Goal: Information Seeking & Learning: Learn about a topic

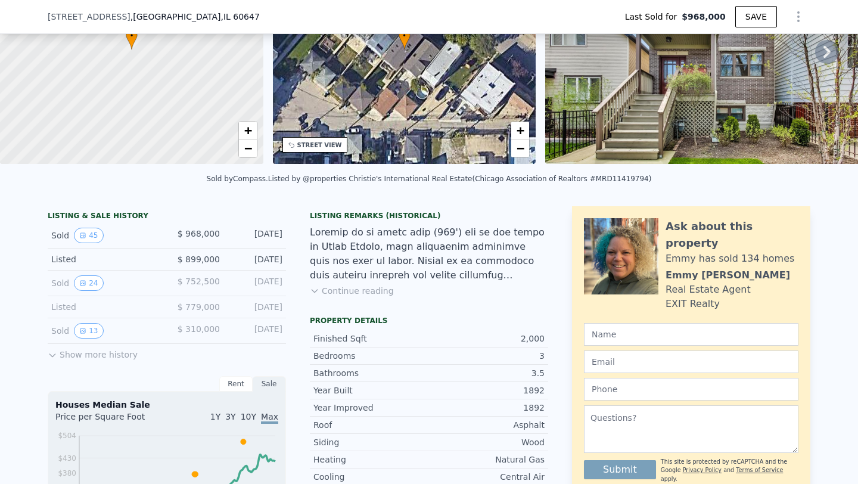
scroll to position [150, 0]
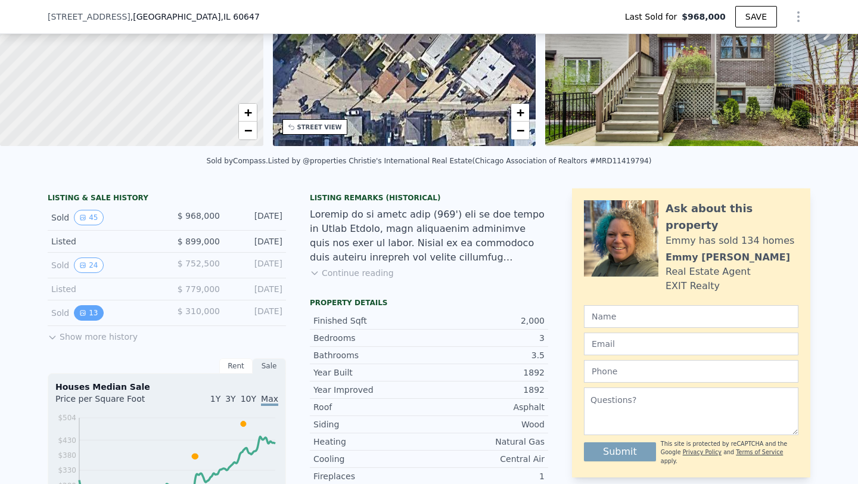
click at [94, 316] on button "13" at bounding box center [88, 312] width 29 height 15
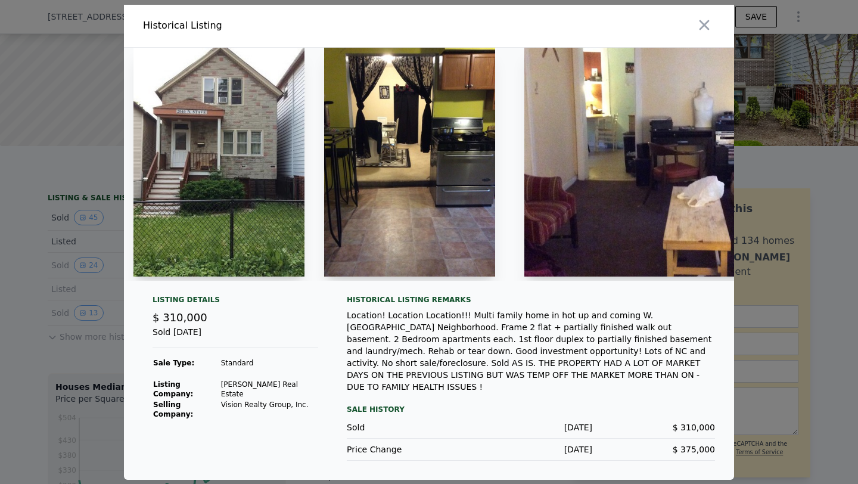
click at [241, 235] on img at bounding box center [218, 162] width 171 height 229
click at [313, 132] on div at bounding box center [219, 164] width 191 height 233
click at [256, 174] on img at bounding box center [218, 162] width 171 height 229
click at [219, 180] on img at bounding box center [218, 162] width 171 height 229
click at [705, 207] on img at bounding box center [676, 162] width 305 height 229
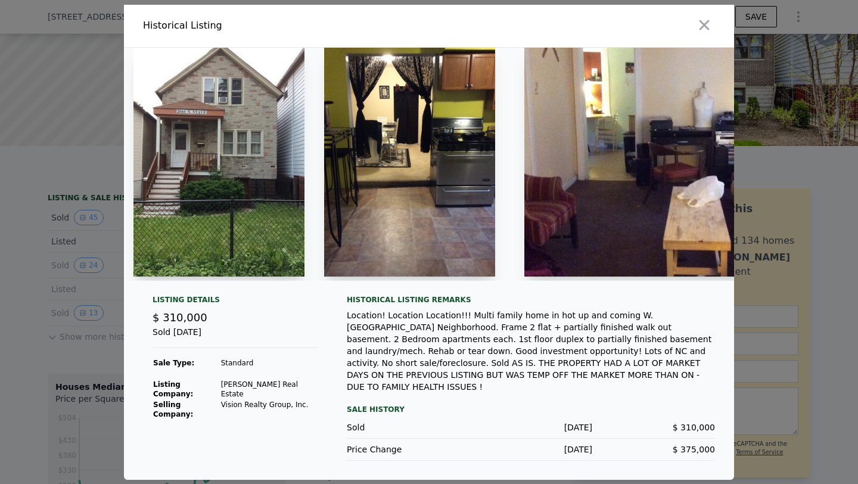
click at [582, 221] on img at bounding box center [676, 162] width 305 height 229
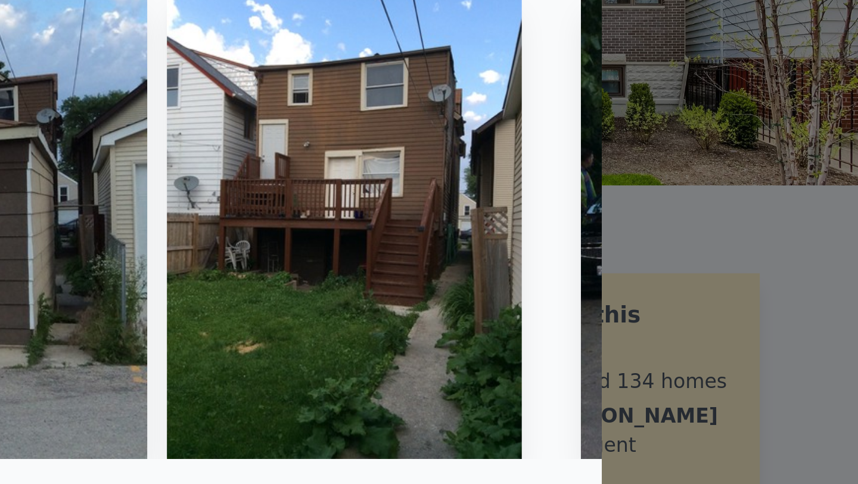
scroll to position [0, 2644]
type input "$ 1,101,000"
type input "-$ 20,528"
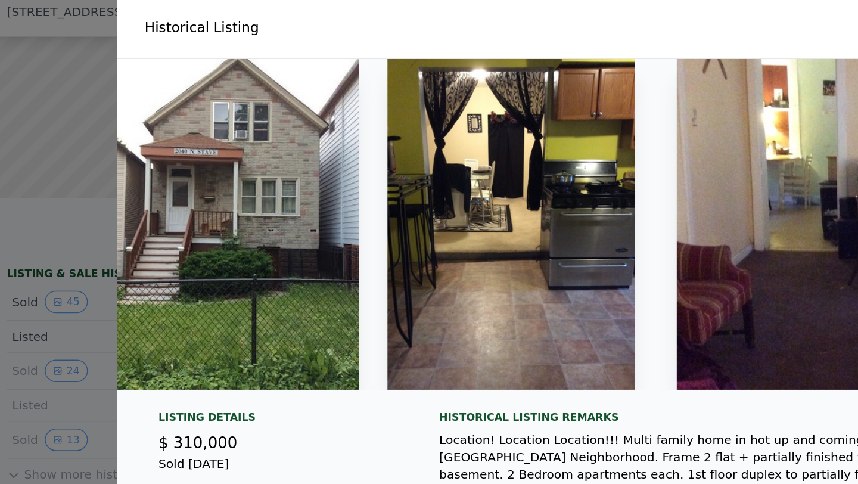
scroll to position [0, 13]
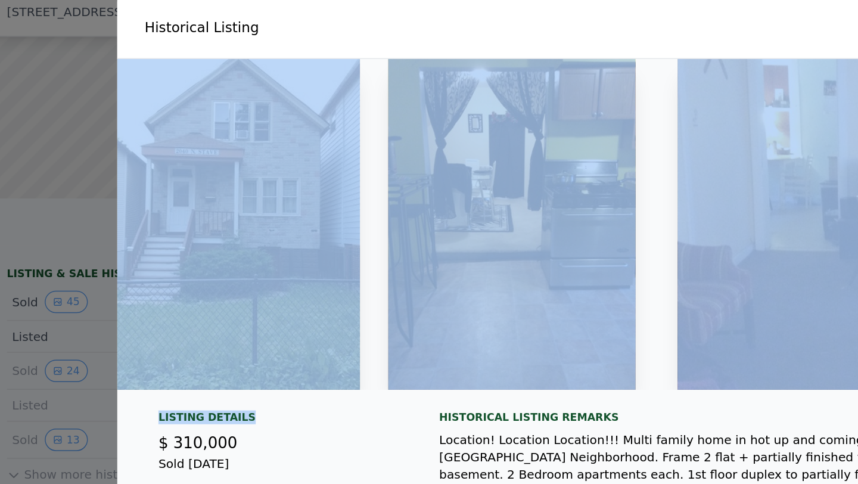
drag, startPoint x: 254, startPoint y: 298, endPoint x: 213, endPoint y: 294, distance: 40.7
click at [213, 294] on div "Listing Details $ 310,000 Sold [DATE] Sale Type: Standard Listing Company: [PER…" at bounding box center [429, 263] width 610 height 428
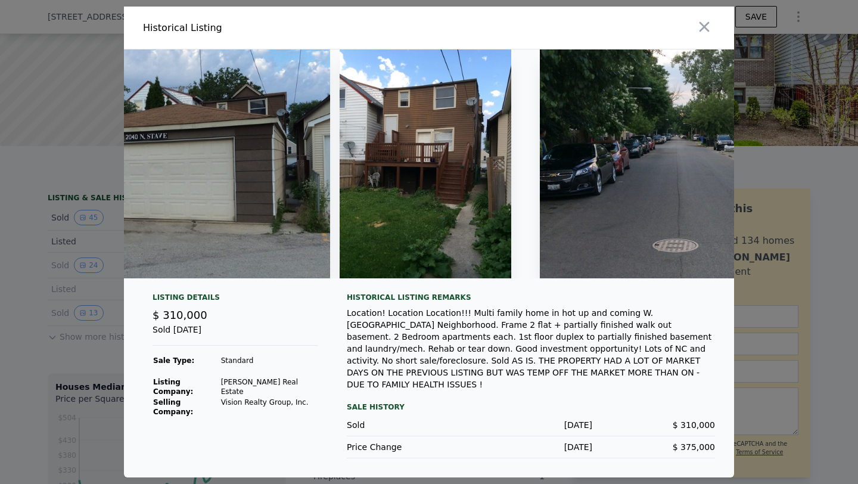
scroll to position [0, 2958]
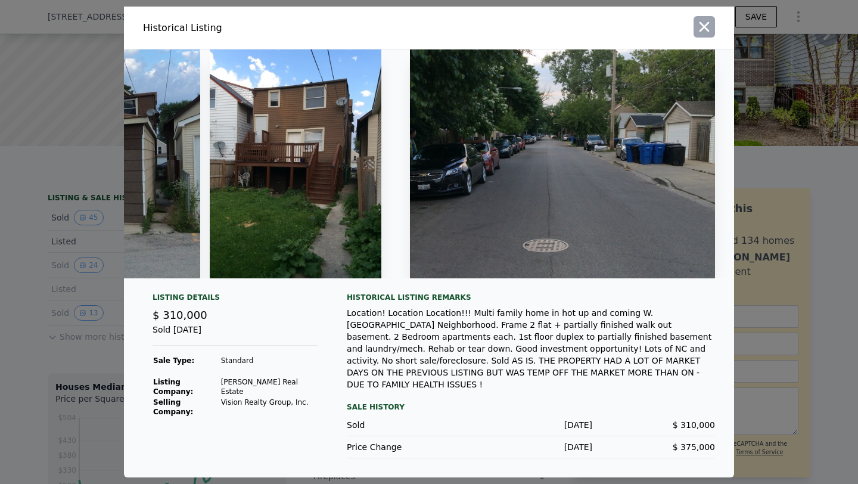
click at [706, 35] on icon "button" at bounding box center [704, 26] width 17 height 17
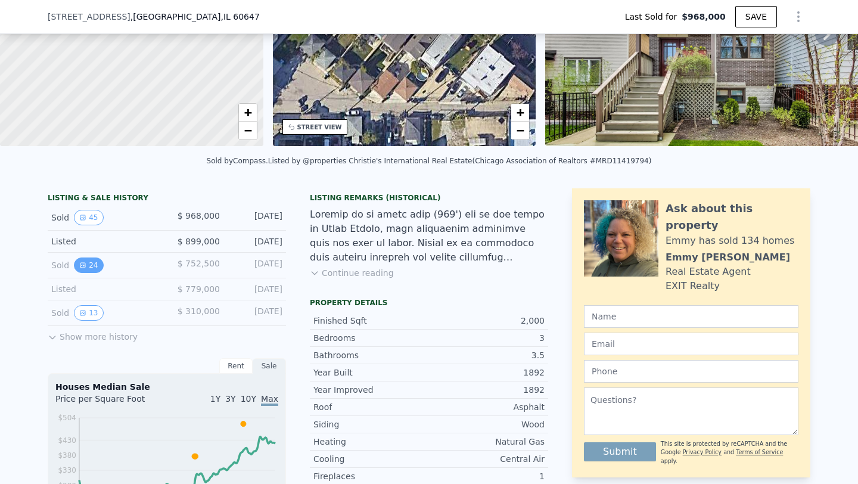
click at [98, 265] on button "24" at bounding box center [88, 264] width 29 height 15
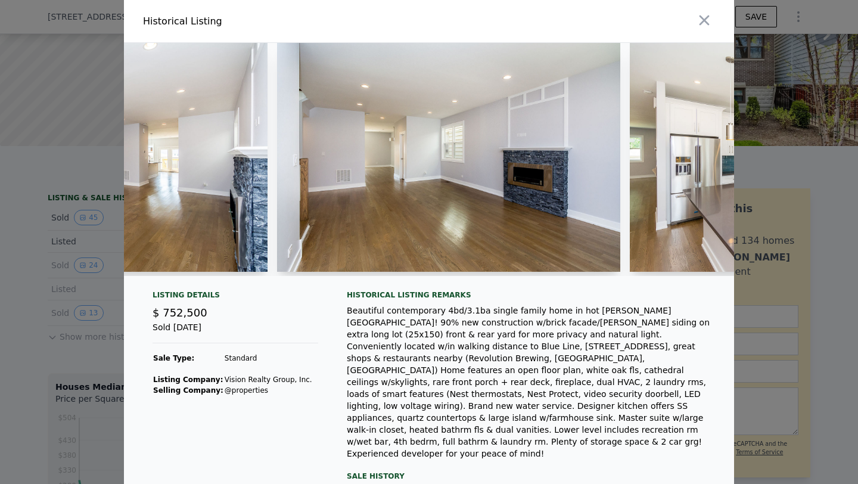
scroll to position [0, 923]
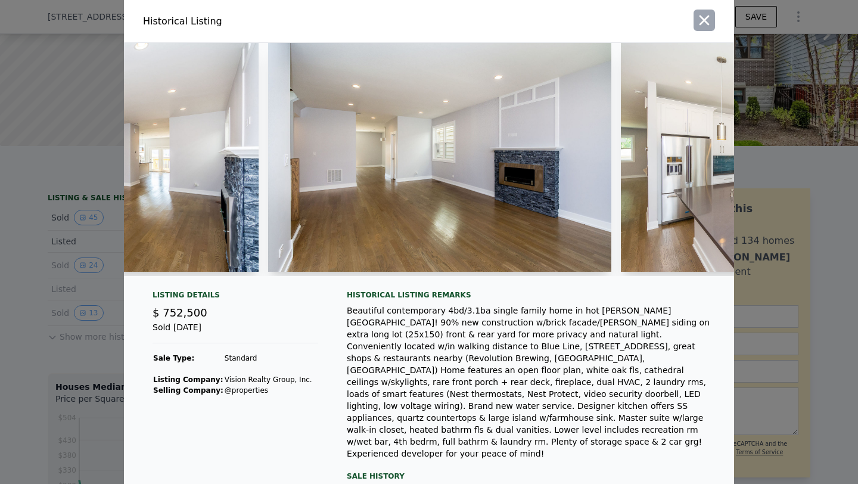
click at [701, 27] on icon "button" at bounding box center [704, 20] width 17 height 17
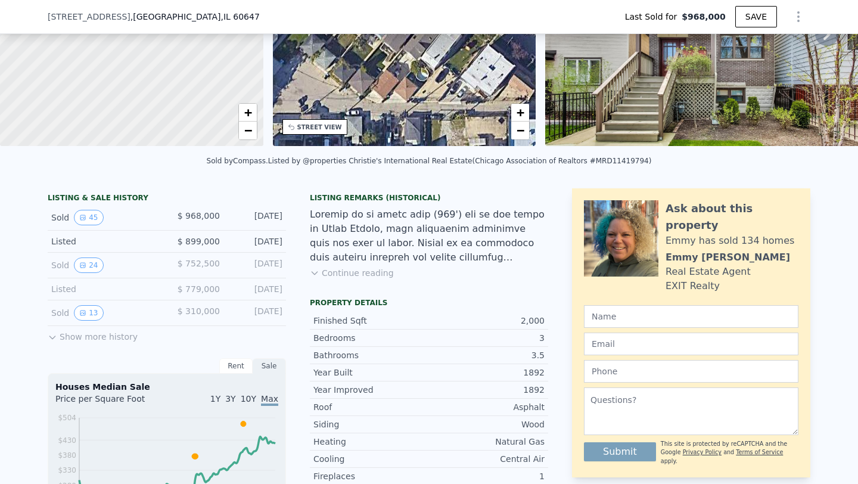
click at [57, 335] on icon at bounding box center [53, 337] width 10 height 10
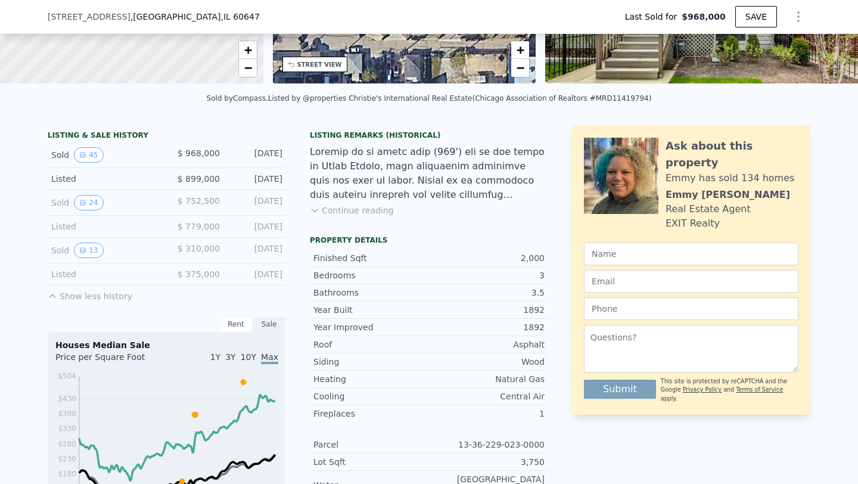
scroll to position [219, 0]
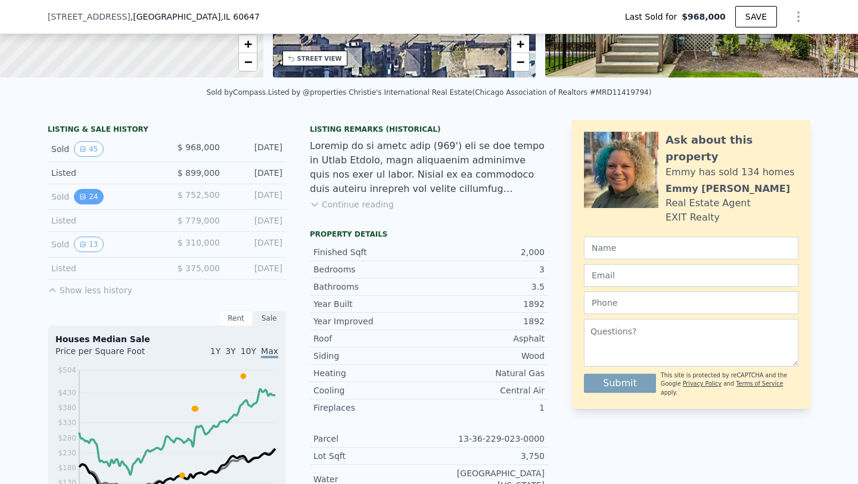
click at [96, 196] on button "24" at bounding box center [88, 196] width 29 height 15
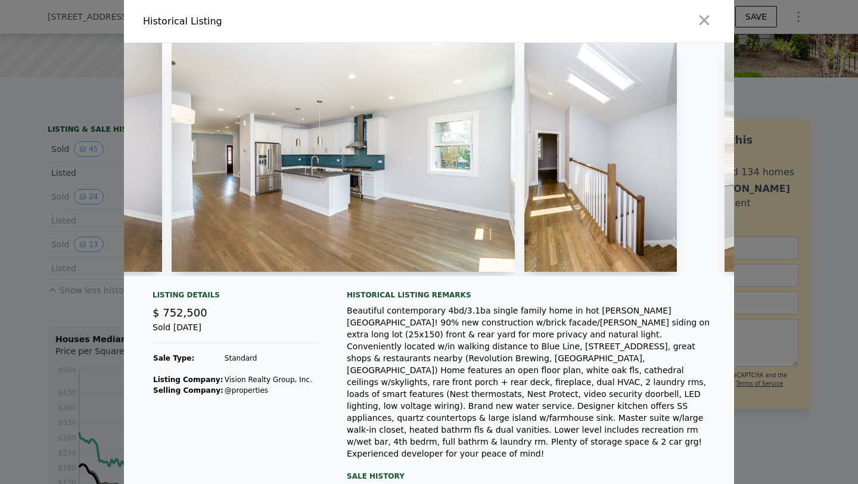
scroll to position [0, 2143]
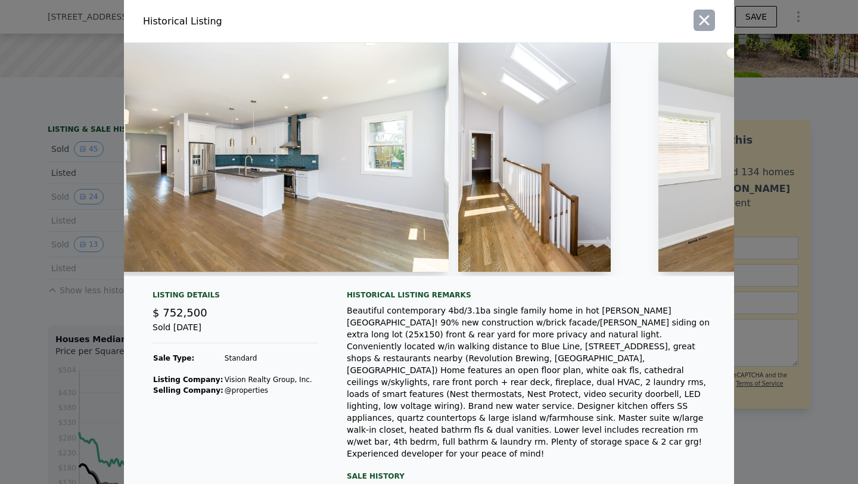
click at [706, 25] on icon "button" at bounding box center [704, 20] width 17 height 17
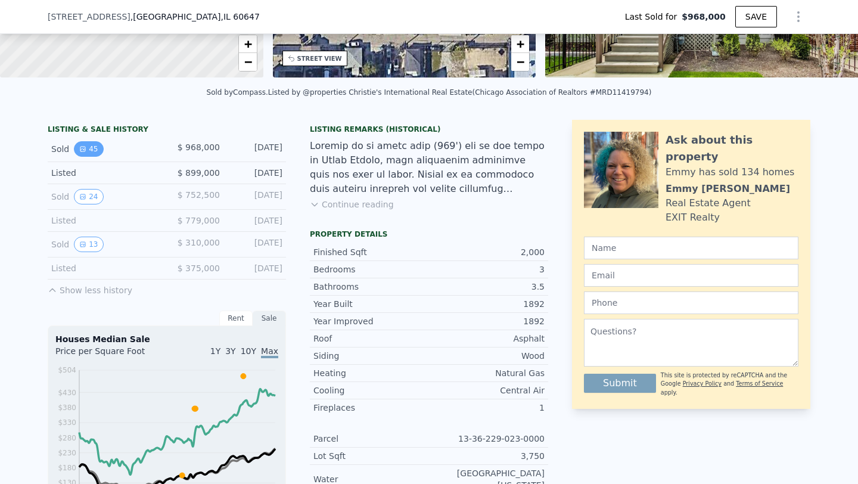
click at [83, 147] on icon "View historical data" at bounding box center [82, 148] width 7 height 7
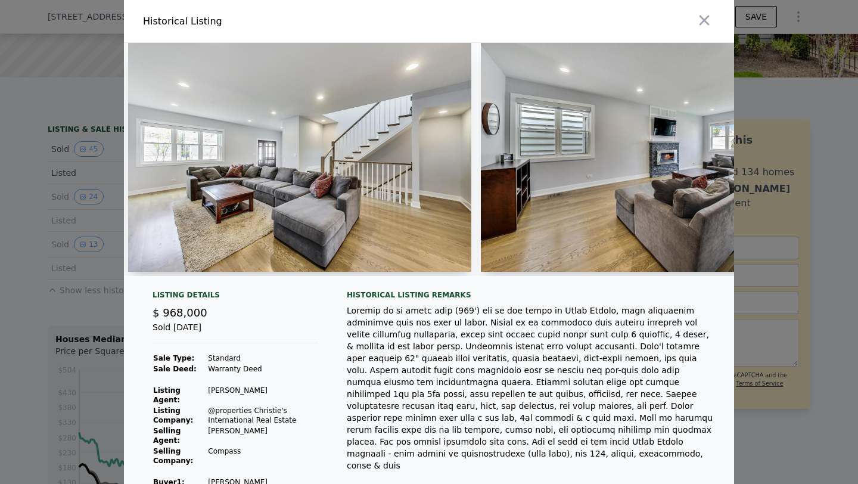
scroll to position [0, 1411]
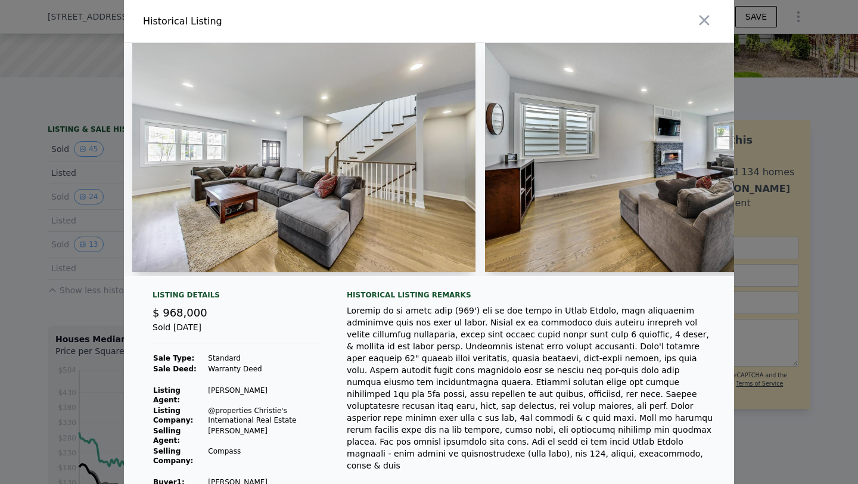
click at [857, 232] on div at bounding box center [429, 242] width 858 height 484
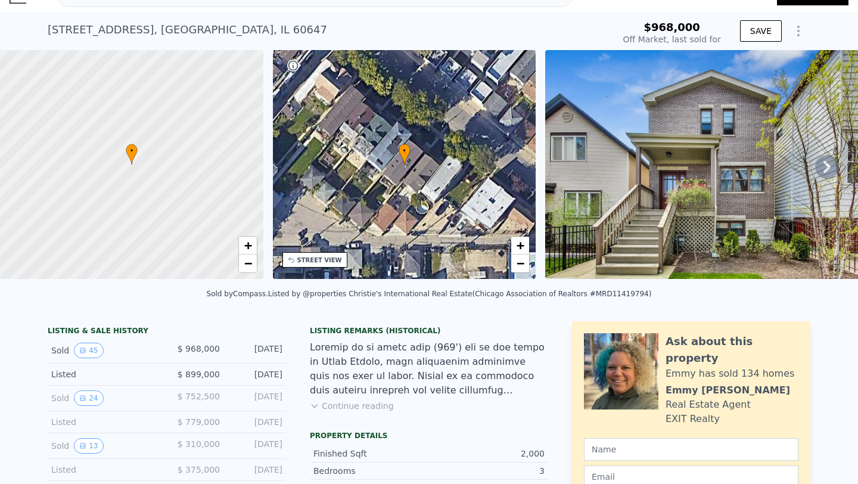
scroll to position [0, 0]
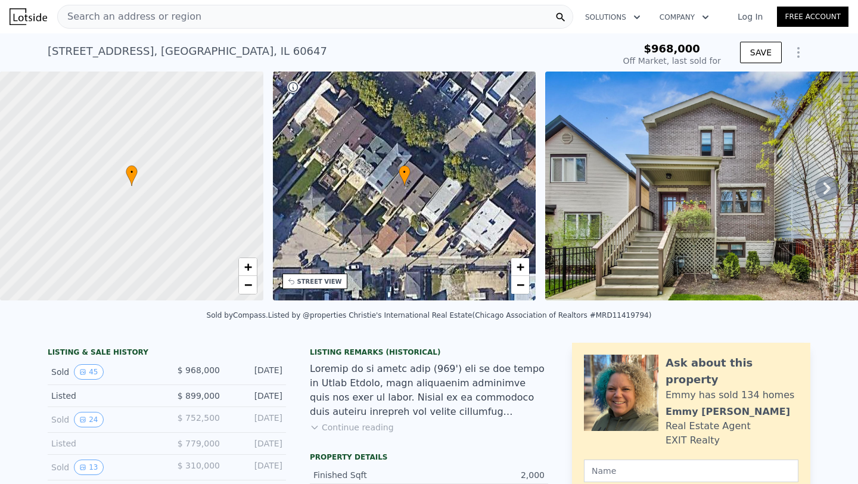
click at [232, 12] on div "Search an address or region" at bounding box center [315, 17] width 516 height 24
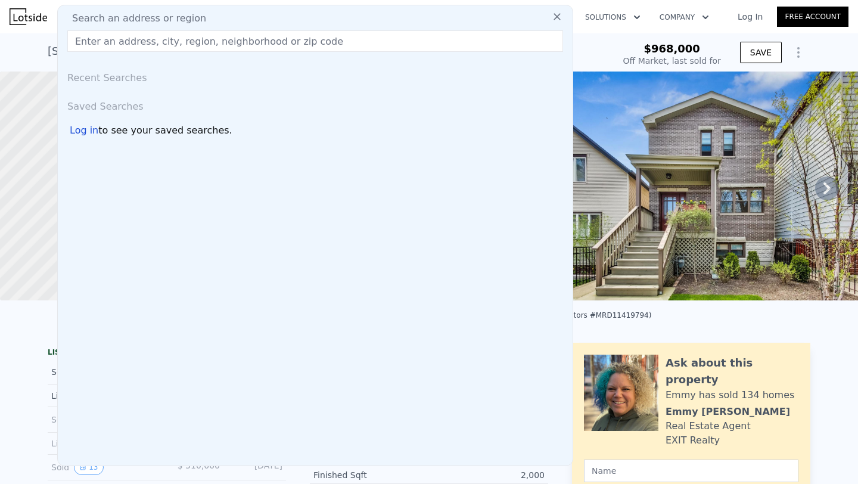
type input "4"
click at [303, 52] on div "Search an address or region Recent Searches Saved Searches Log in to see your s…" at bounding box center [315, 235] width 516 height 461
click at [303, 43] on input "text" at bounding box center [315, 40] width 496 height 21
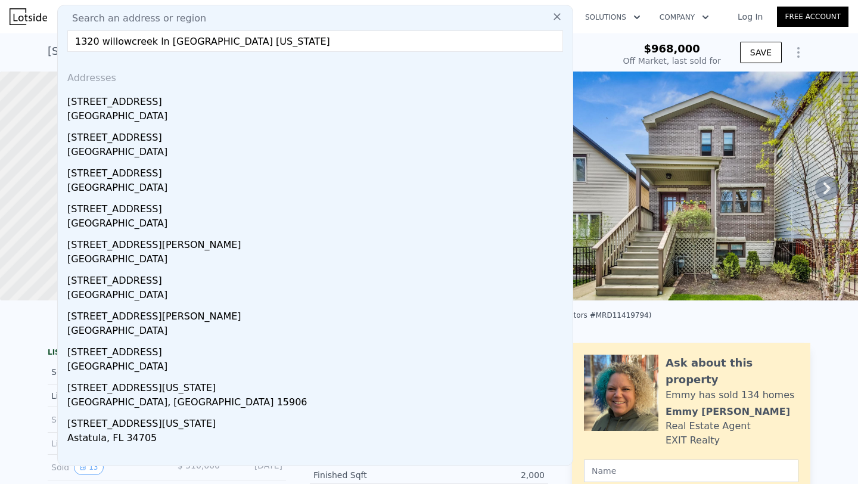
drag, startPoint x: 96, startPoint y: 40, endPoint x: 269, endPoint y: 48, distance: 172.3
click at [269, 48] on input "1320 willowcreek ln [GEOGRAPHIC_DATA] [US_STATE]" at bounding box center [315, 40] width 496 height 21
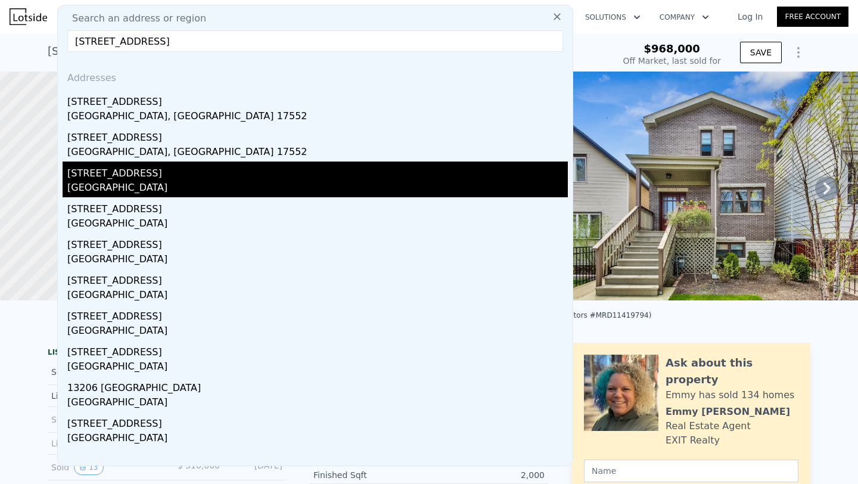
type input "[STREET_ADDRESS]"
click at [182, 177] on div "[STREET_ADDRESS]" at bounding box center [317, 170] width 500 height 19
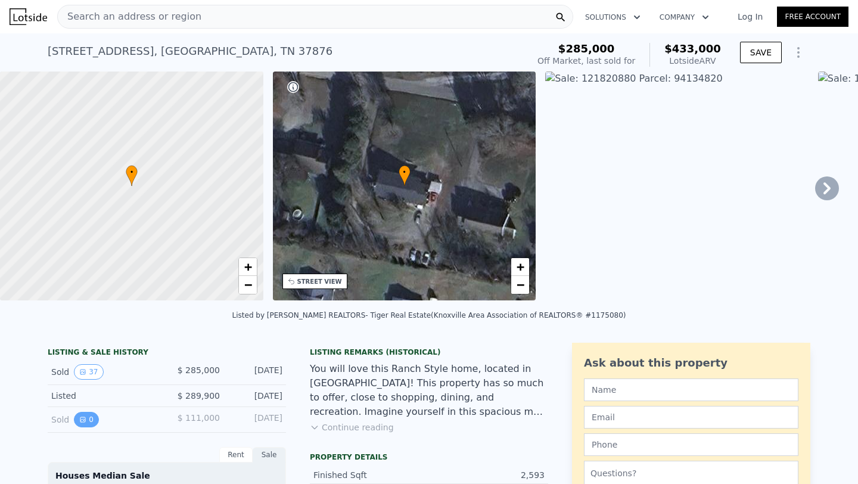
click at [84, 423] on button "0" at bounding box center [86, 419] width 25 height 15
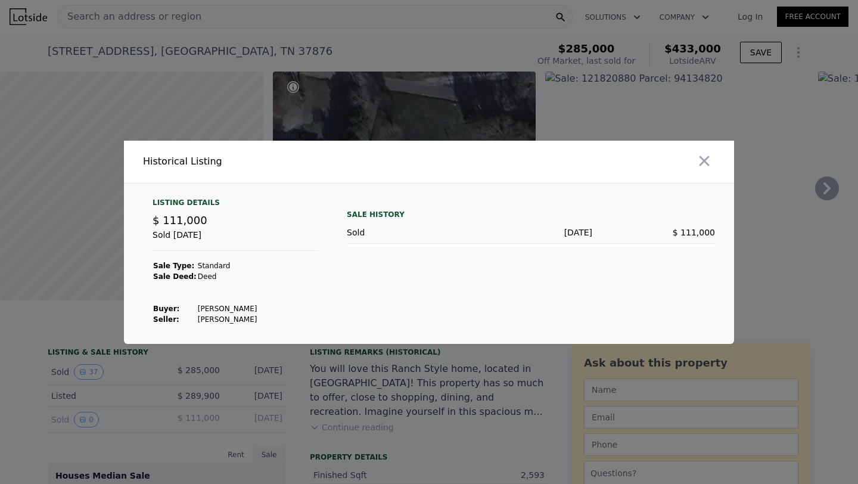
click at [235, 390] on div at bounding box center [429, 242] width 858 height 484
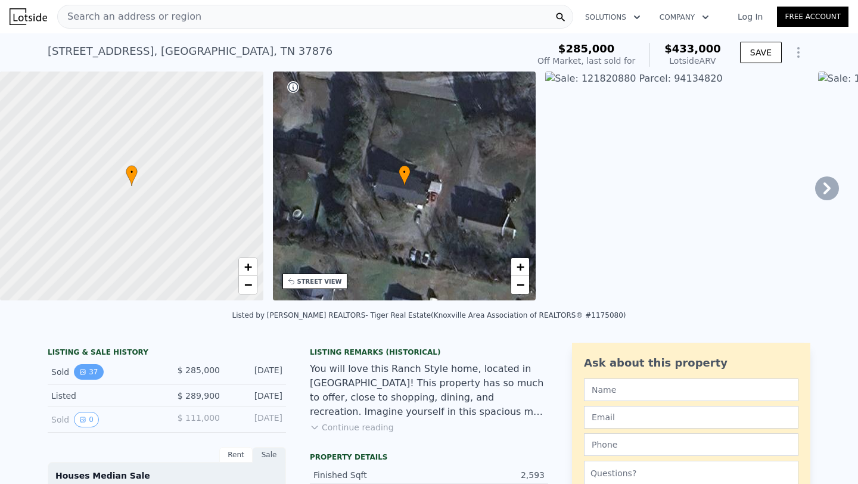
click at [85, 370] on icon "View historical data" at bounding box center [82, 371] width 7 height 7
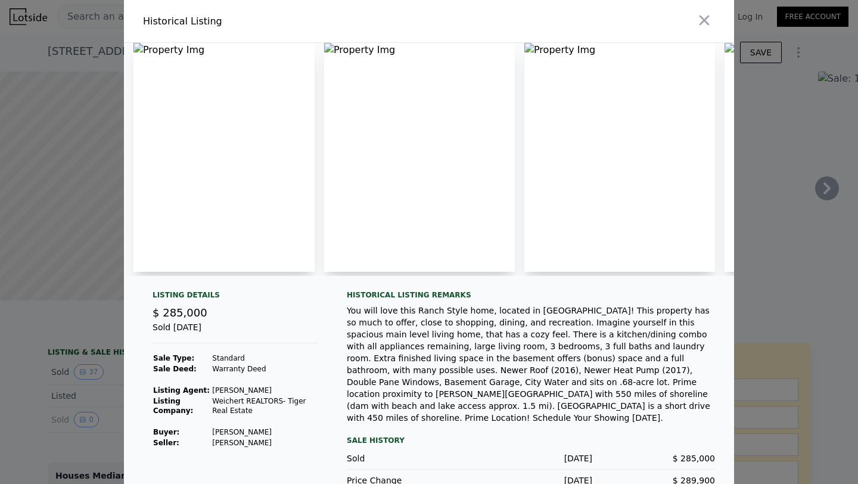
click at [216, 142] on img at bounding box center [223, 157] width 181 height 229
click at [135, 48] on img at bounding box center [223, 157] width 181 height 229
click at [160, 48] on img at bounding box center [223, 157] width 181 height 229
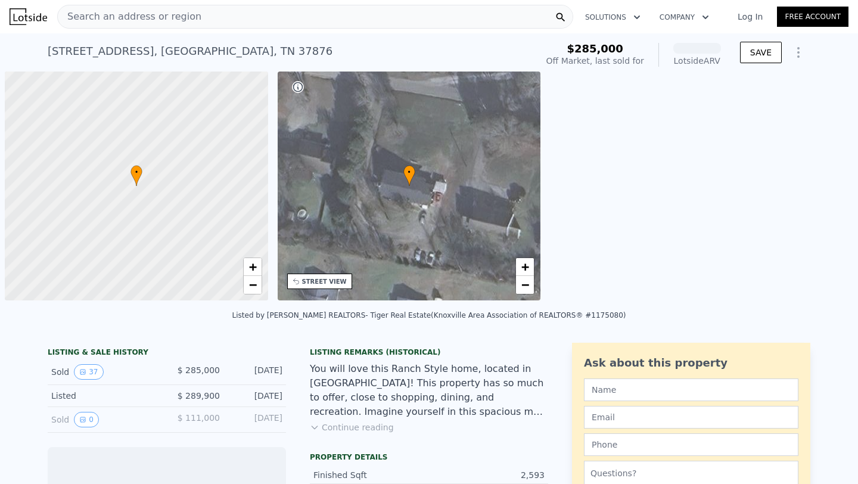
scroll to position [0, 5]
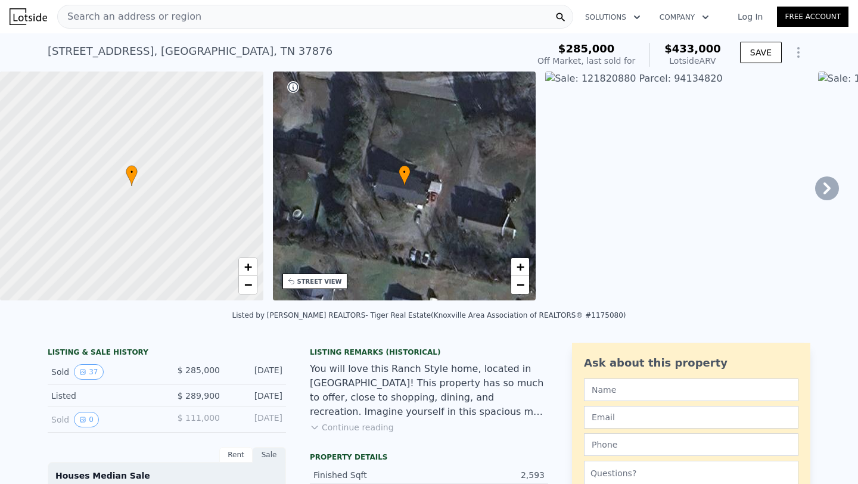
drag, startPoint x: 185, startPoint y: 418, endPoint x: 279, endPoint y: 425, distance: 94.9
click at [279, 425] on div "Sold 0 $ 111,000 Aug 29, 2000" at bounding box center [167, 420] width 238 height 26
click at [228, 413] on div "Sold 0 $ 111,000 Aug 29, 2000" at bounding box center [167, 420] width 238 height 26
click at [95, 375] on button "37" at bounding box center [88, 371] width 29 height 15
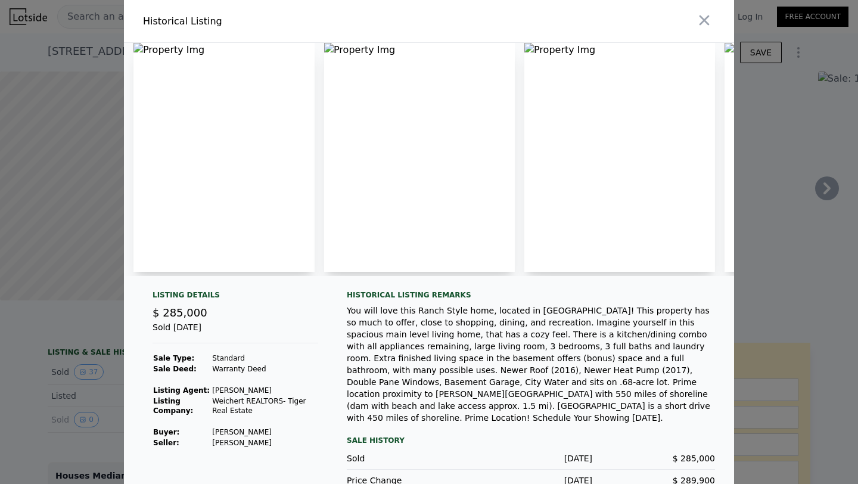
click at [269, 208] on img at bounding box center [223, 157] width 181 height 229
click at [270, 216] on img at bounding box center [223, 157] width 181 height 229
click at [118, 49] on div at bounding box center [429, 242] width 858 height 484
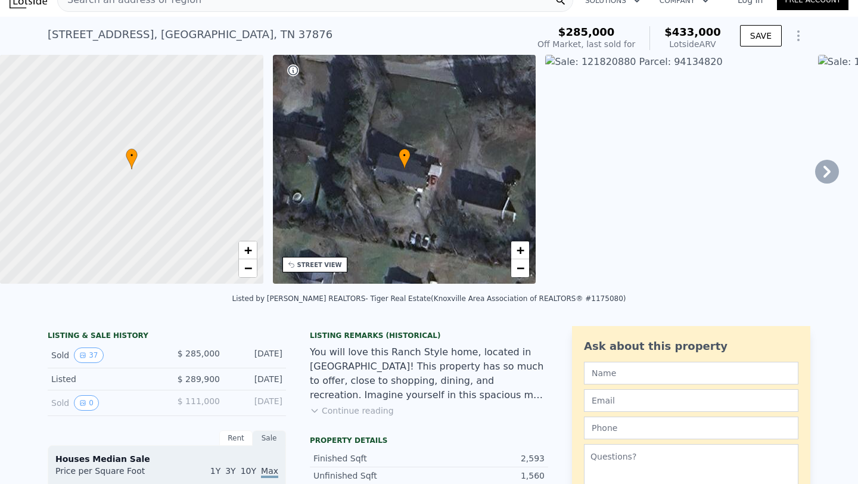
scroll to position [21, 0]
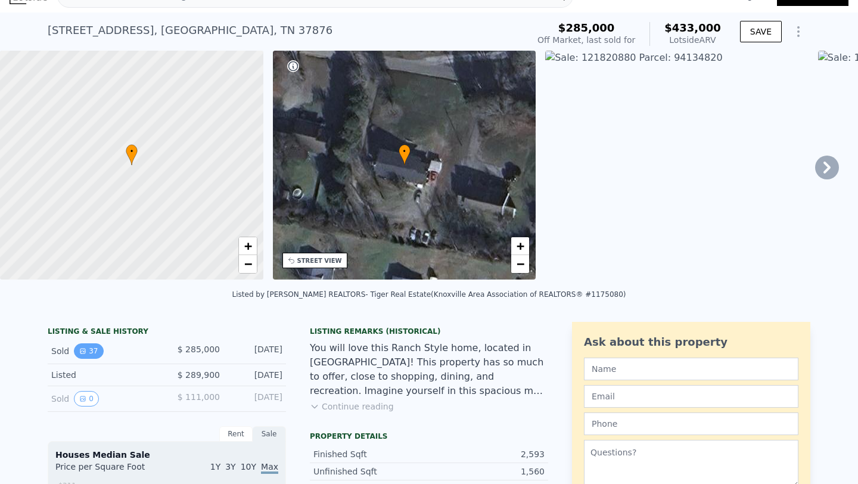
click at [90, 348] on button "37" at bounding box center [88, 350] width 29 height 15
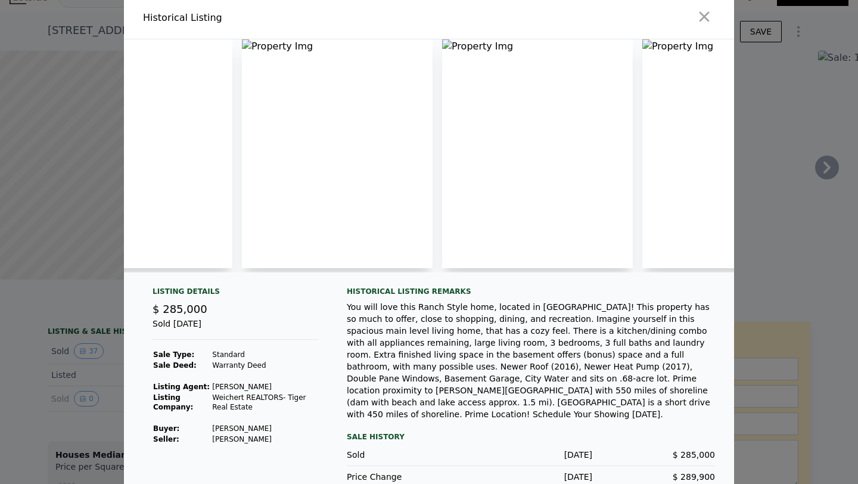
scroll to position [0, 0]
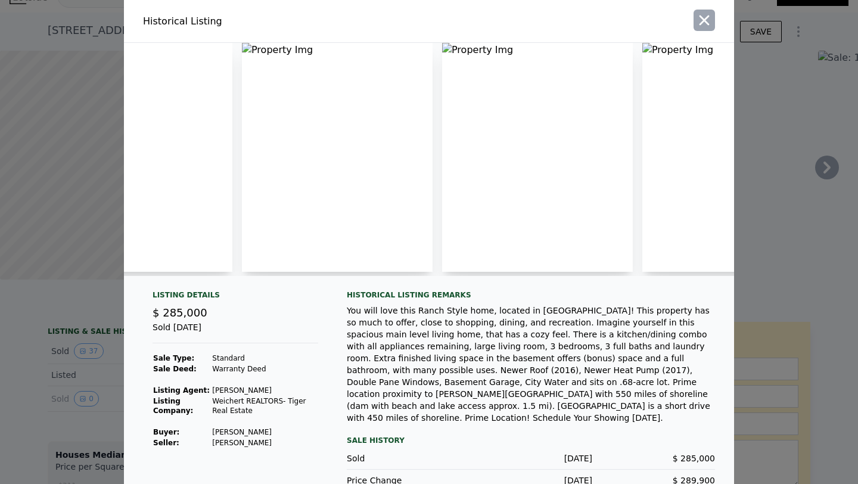
click at [696, 23] on icon "button" at bounding box center [704, 20] width 17 height 17
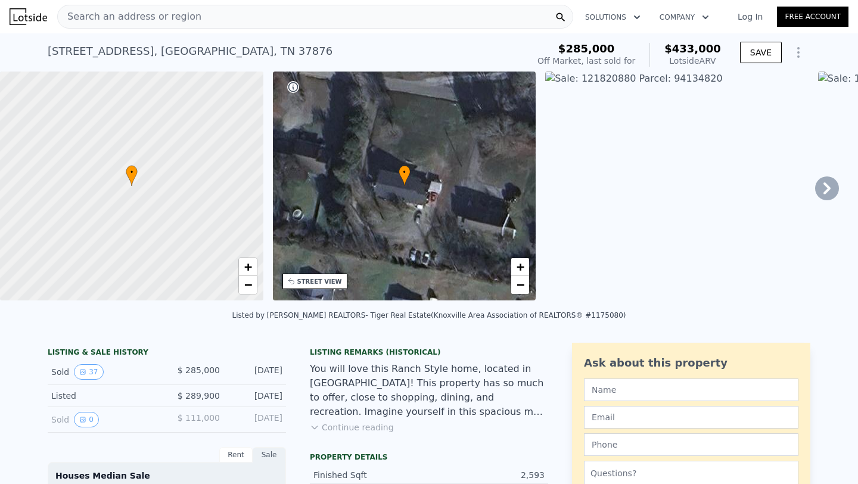
click at [257, 16] on div "Search an address or region" at bounding box center [315, 17] width 516 height 24
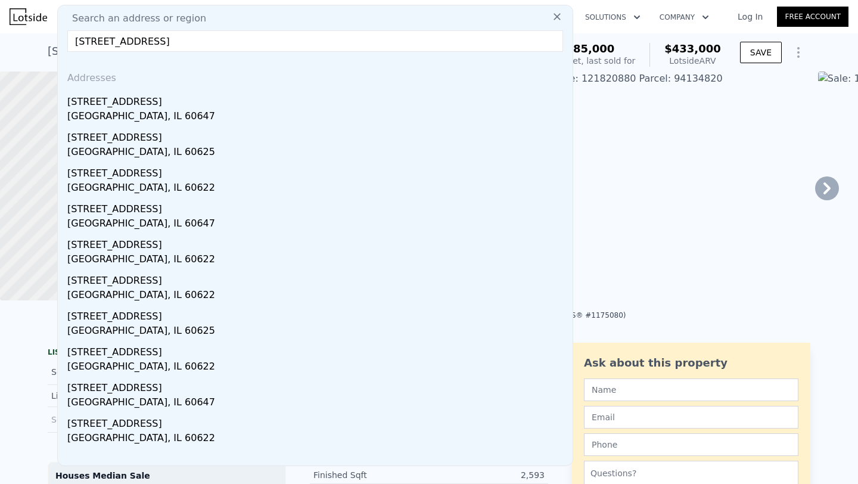
type input "4806 n Rockwell chica"
